Goal: Task Accomplishment & Management: Manage account settings

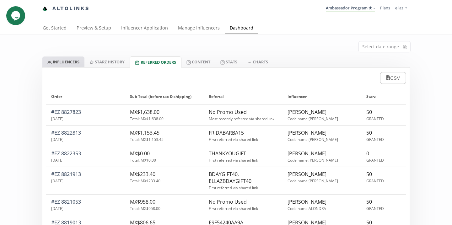
click at [71, 63] on link "INFLUENCERS" at bounding box center [63, 62] width 42 height 11
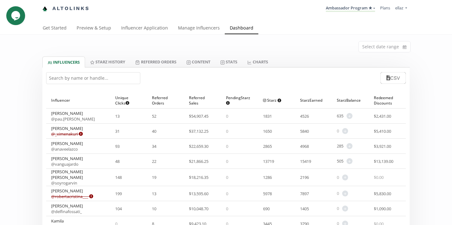
click at [107, 76] on input "text" at bounding box center [93, 78] width 94 height 12
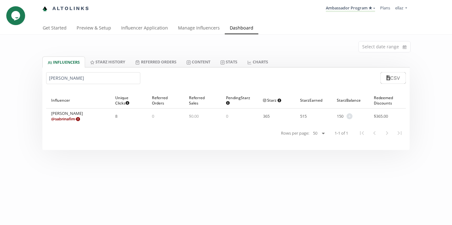
click at [66, 78] on input "sabrina" at bounding box center [93, 78] width 94 height 12
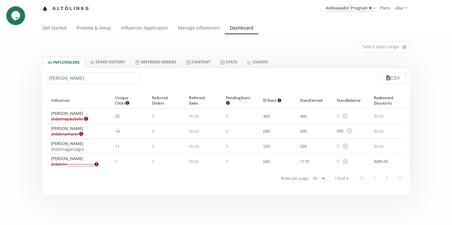
click at [75, 148] on link "@ dannagarciagza" at bounding box center [67, 149] width 33 height 6
click at [98, 69] on div "danna CSV" at bounding box center [226, 78] width 368 height 21
click at [93, 77] on input "danna" at bounding box center [93, 78] width 94 height 12
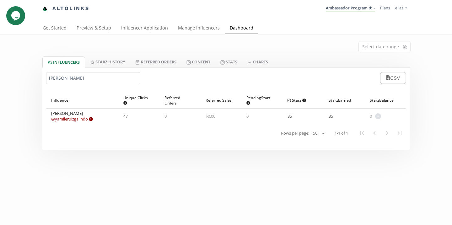
click at [68, 75] on input "yamil" at bounding box center [93, 78] width 94 height 12
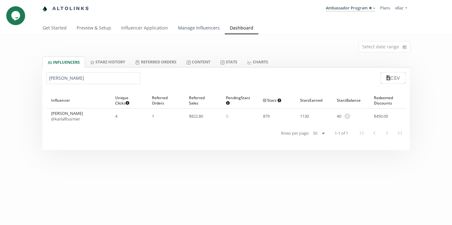
type input "karla fo"
click at [189, 29] on link "Manage Influencers" at bounding box center [199, 28] width 52 height 13
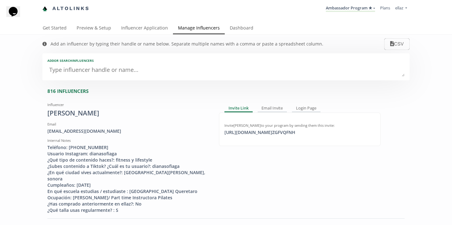
click at [160, 68] on textarea at bounding box center [226, 70] width 358 height 13
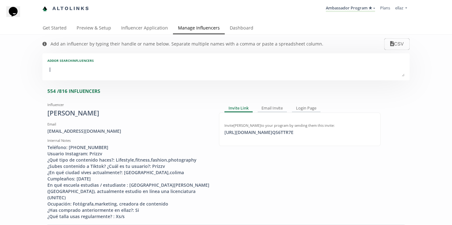
type textarea "la"
type input "la"
type input "LA"
type textarea "l"
type input "l"
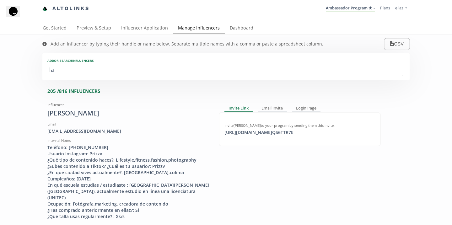
type input "L"
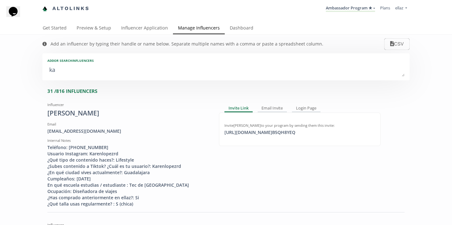
type textarea "kar"
type input "kar"
type input "KAR"
type textarea "karl"
type input "karl"
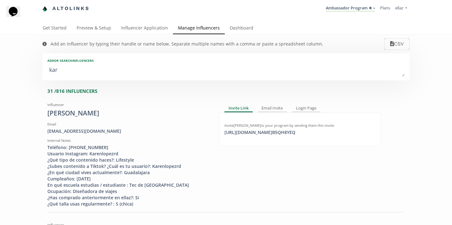
type input "KARL"
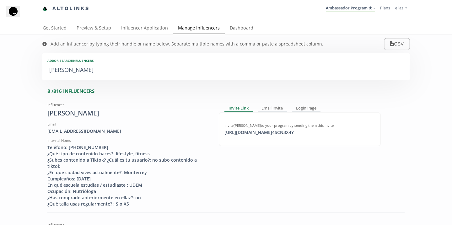
type textarea "karla"
type input "karla"
type input "KARLA"
type textarea "karla fo"
type input "karla fo"
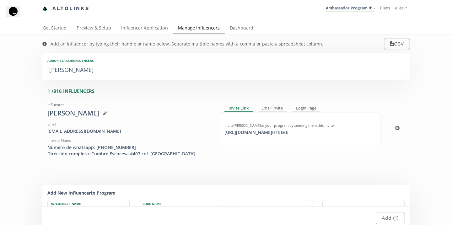
type textarea "karla fo"
click at [285, 132] on div "https://app.altolinks.com/invite/ HTEE6E click to copy" at bounding box center [256, 132] width 71 height 6
copy div "https://app.altolinks.com/invite/ HTEE6E"
click at [145, 30] on link "Influencer Application" at bounding box center [144, 28] width 57 height 13
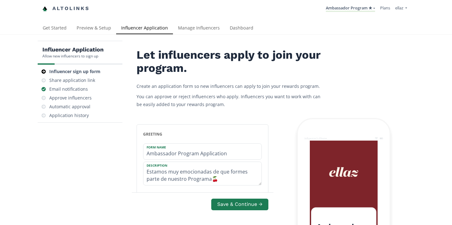
click at [190, 31] on link "Manage Influencers" at bounding box center [199, 28] width 52 height 13
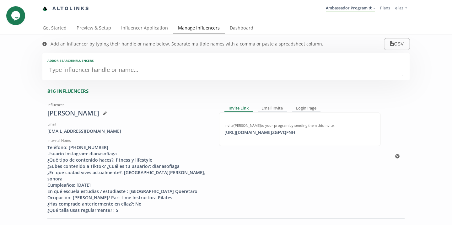
click at [266, 138] on div "Invite Diana Sofia Gutierrez to your program by sending them this invite: https…" at bounding box center [300, 129] width 162 height 34
click at [266, 133] on div "https://app.altolinks.com/invite/ ZGFVQFNH click to copy" at bounding box center [260, 132] width 79 height 6
copy div "https://app.altolinks.com/invite/ ZGFVQFNH"
click at [109, 71] on textarea at bounding box center [226, 70] width 358 height 13
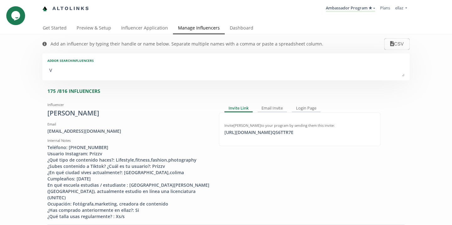
type textarea "va"
type input "va"
type input "VA"
type textarea "val"
type input "val"
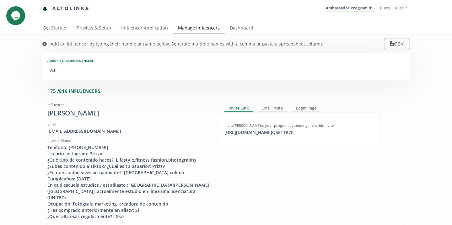
type input "VAL"
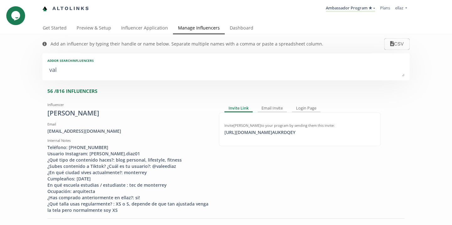
type textarea "vale"
type input "vale"
type input "VALE"
type textarea "valer"
type input "valer"
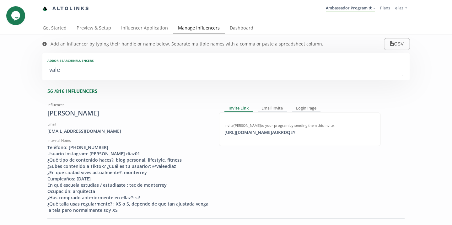
type input "VALER"
type textarea "valeri"
type input "valeri"
type input "VALERI"
type textarea "valeria"
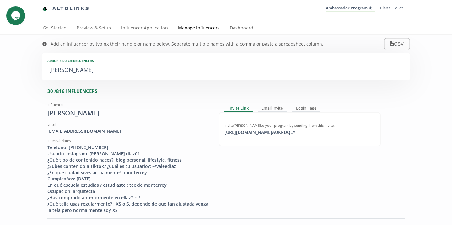
type input "valeria"
type input "VALERIA"
type textarea "valeria f"
type input "valeria f"
type textarea "valeria fgo"
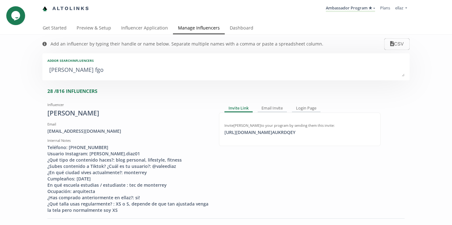
type input "valeria fgo"
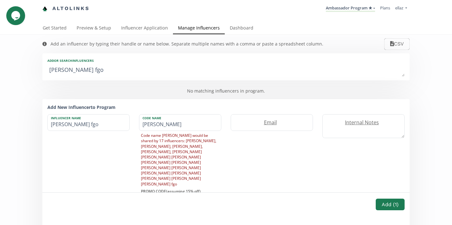
type textarea "valeria fg"
type input "valeria fg"
type textarea "valeria f"
type input "valeria f"
type textarea "valeria"
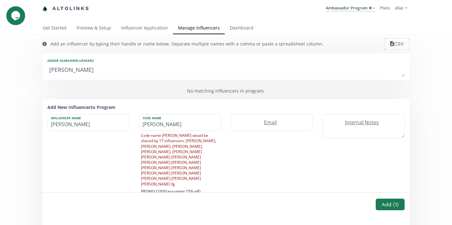
type input "valeria"
type textarea "valeria g"
type input "valeria g"
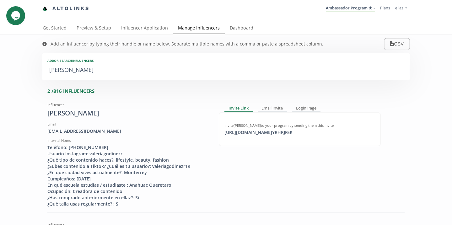
type textarea "valeria go"
type input "valeria go"
type textarea "valeria go"
click at [266, 133] on div "https://app.altolinks.com/invite/ YRHKJF5K click to copy" at bounding box center [259, 132] width 76 height 6
copy div "https://app.altolink"
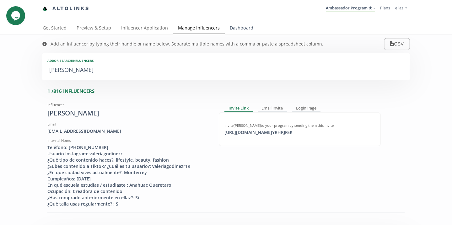
click at [234, 34] on link "Dashboard" at bounding box center [242, 28] width 34 height 13
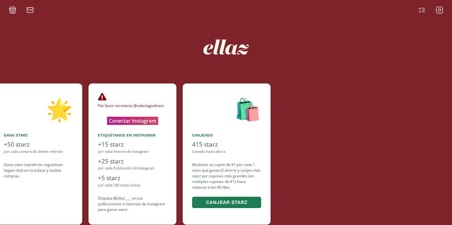
scroll to position [0, 377]
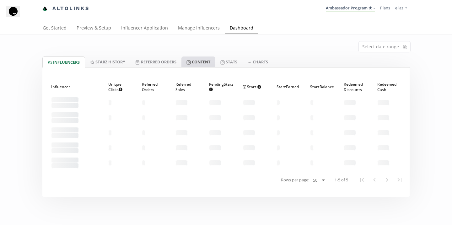
click at [204, 61] on link "Content" at bounding box center [199, 62] width 34 height 11
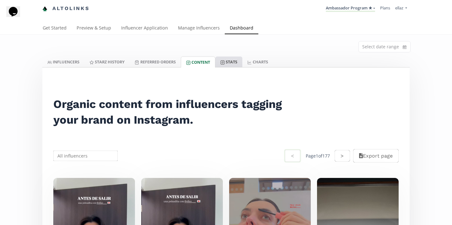
click at [236, 58] on link "Stats" at bounding box center [229, 62] width 27 height 11
